Goal: Transaction & Acquisition: Purchase product/service

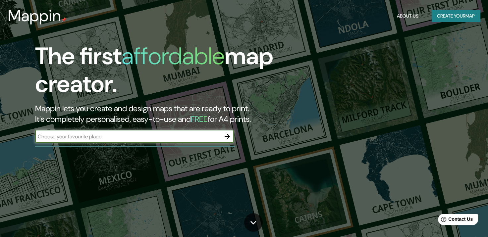
click at [111, 127] on div "The first affordable map creator. Mappin lets you create and design maps that a…" at bounding box center [157, 95] width 293 height 107
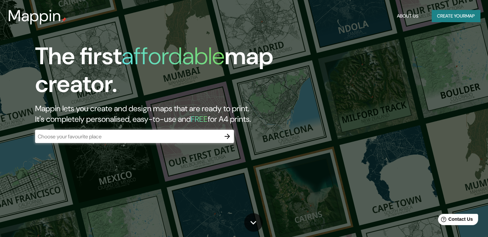
click at [105, 135] on input "text" at bounding box center [128, 137] width 186 height 8
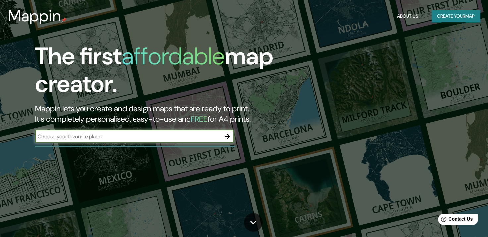
paste input "[GEOGRAPHIC_DATA]"
type input "[GEOGRAPHIC_DATA]"
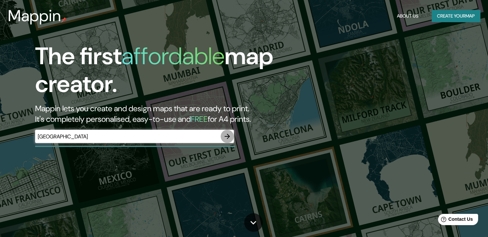
click at [225, 137] on icon "button" at bounding box center [227, 136] width 5 height 5
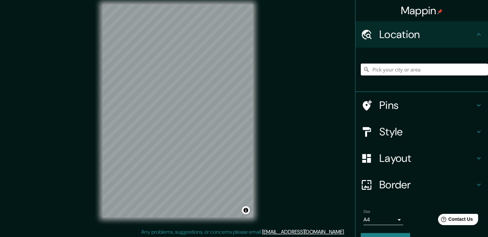
scroll to position [8, 0]
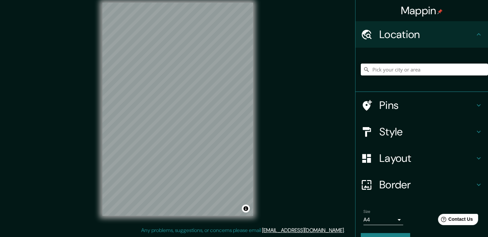
click at [396, 137] on h4 "Style" at bounding box center [426, 131] width 95 height 13
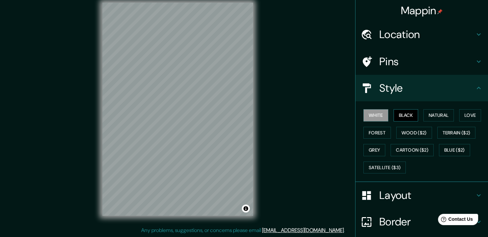
click at [406, 116] on button "Black" at bounding box center [406, 115] width 25 height 12
click at [436, 115] on button "Natural" at bounding box center [438, 115] width 30 height 12
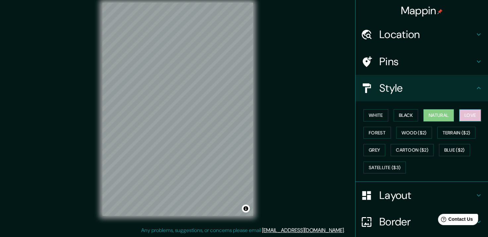
click at [466, 115] on button "Love" at bounding box center [470, 115] width 22 height 12
click at [440, 115] on button "Natural" at bounding box center [438, 115] width 30 height 12
click at [302, 140] on div "Mappin Location Pins Style White Black Natural Love Forest Wood ($2) Terrain ($…" at bounding box center [244, 114] width 488 height 245
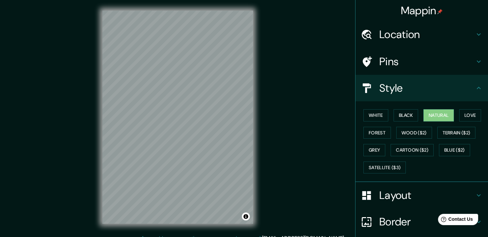
click at [404, 28] on h4 "Location" at bounding box center [426, 34] width 95 height 13
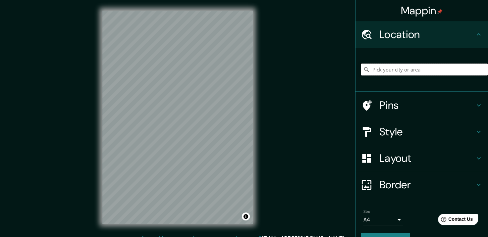
click at [398, 69] on input "Pick your city or area" at bounding box center [424, 70] width 127 height 12
paste input "[GEOGRAPHIC_DATA]"
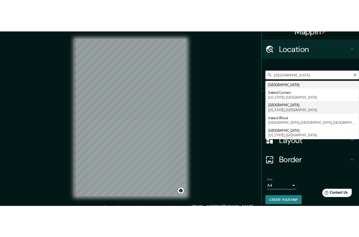
scroll to position [16, 0]
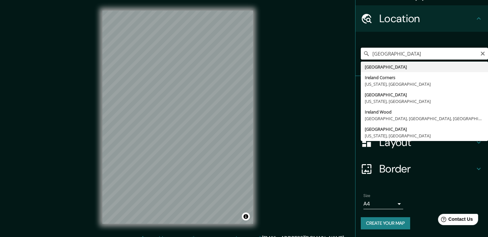
click at [392, 53] on input "[GEOGRAPHIC_DATA]" at bounding box center [424, 54] width 127 height 12
type input "[GEOGRAPHIC_DATA]"
